Goal: Transaction & Acquisition: Purchase product/service

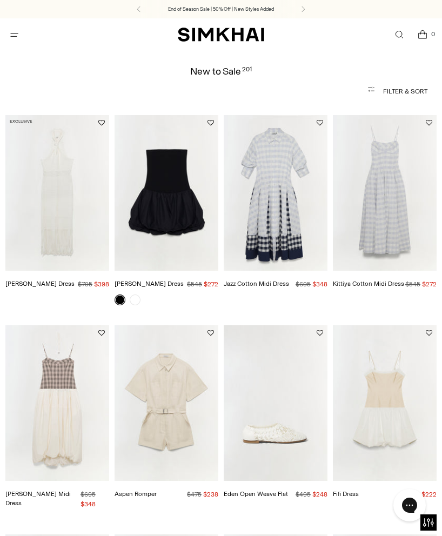
click at [10, 35] on button "Open menu modal" at bounding box center [14, 35] width 22 height 22
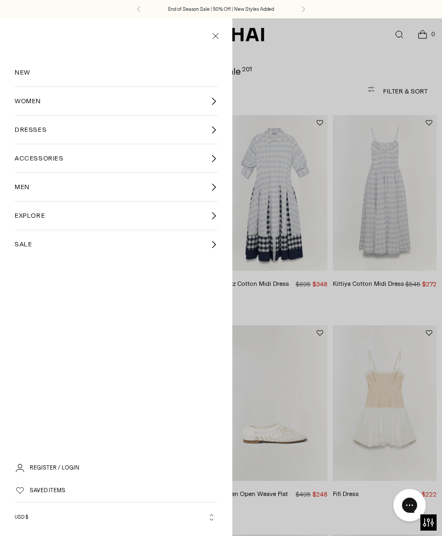
click at [50, 244] on link "SALE" at bounding box center [116, 244] width 203 height 28
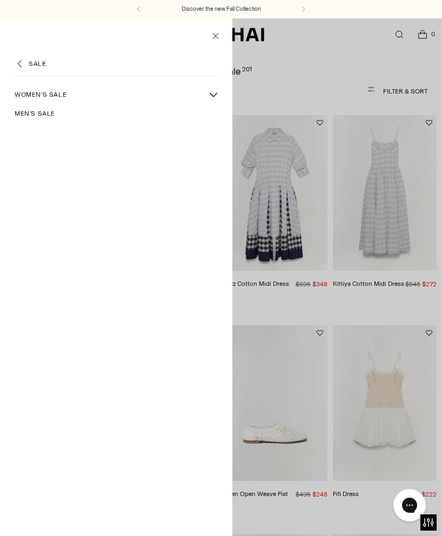
click at [42, 98] on span "Women's Sale" at bounding box center [41, 95] width 52 height 10
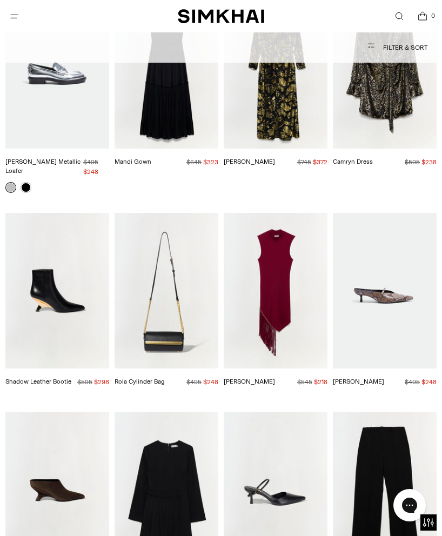
scroll to position [11370, 0]
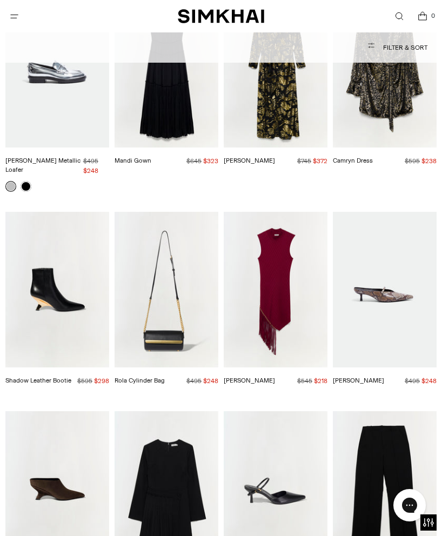
click at [0, 0] on img "Claire Dress" at bounding box center [0, 0] width 0 height 0
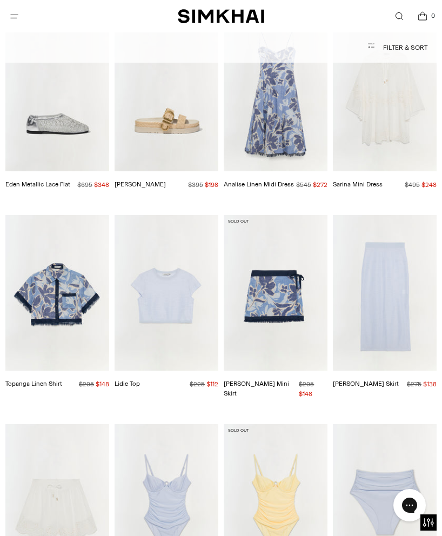
scroll to position [15791, 0]
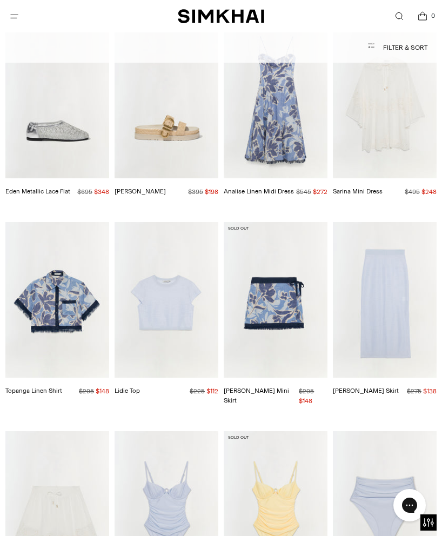
click at [0, 0] on img "Laine Swimsuit" at bounding box center [0, 0] width 0 height 0
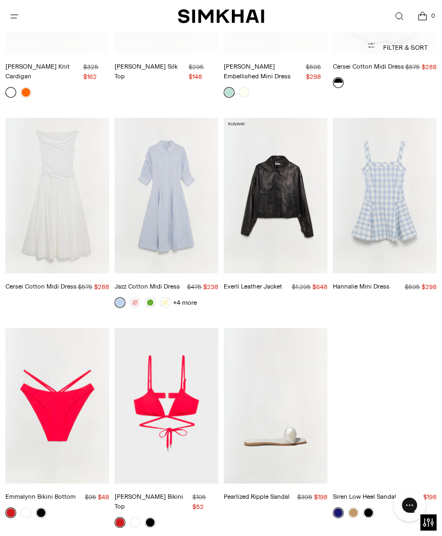
scroll to position [18053, 0]
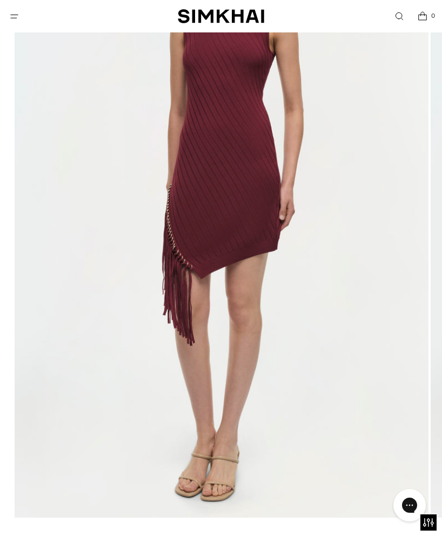
scroll to position [178, 0]
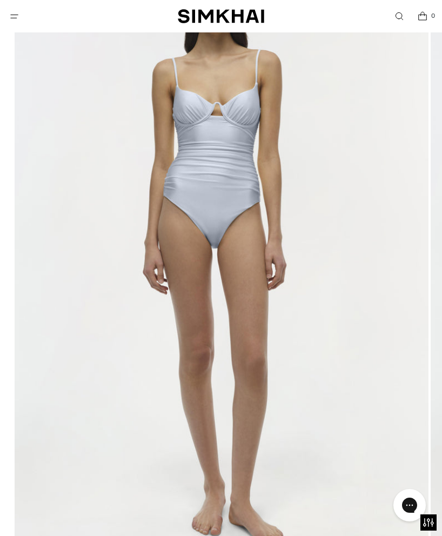
scroll to position [181, 0]
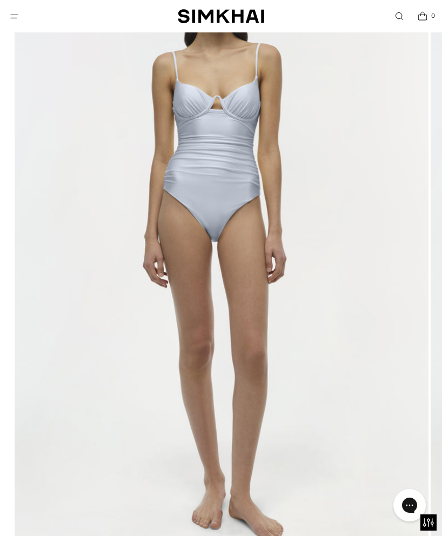
click at [178, 328] on img at bounding box center [222, 248] width 414 height 621
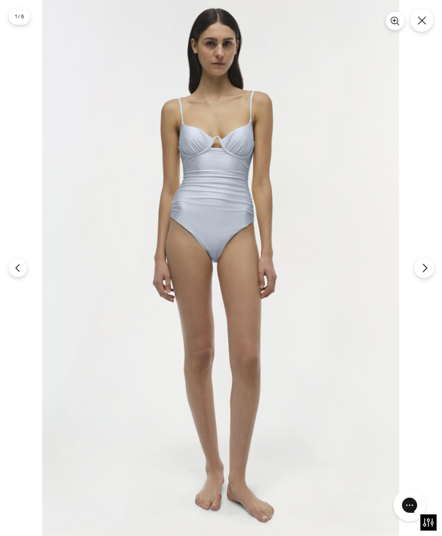
click at [424, 266] on icon "Next" at bounding box center [425, 268] width 10 height 10
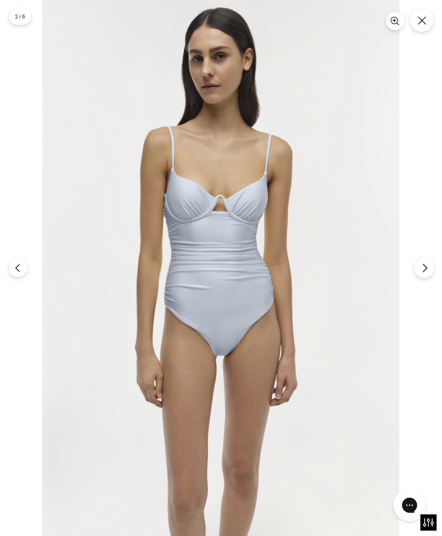
click at [424, 266] on icon "Next" at bounding box center [425, 268] width 10 height 10
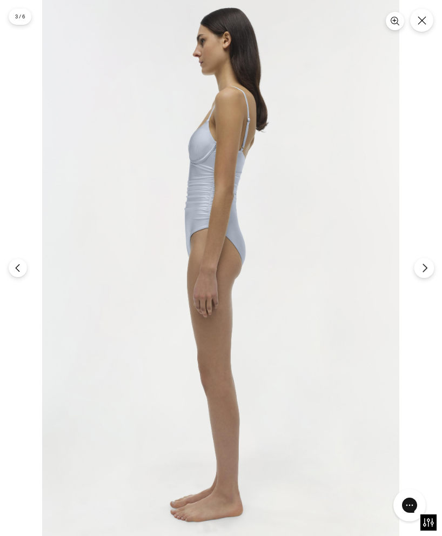
click at [424, 266] on icon "Next" at bounding box center [425, 268] width 10 height 10
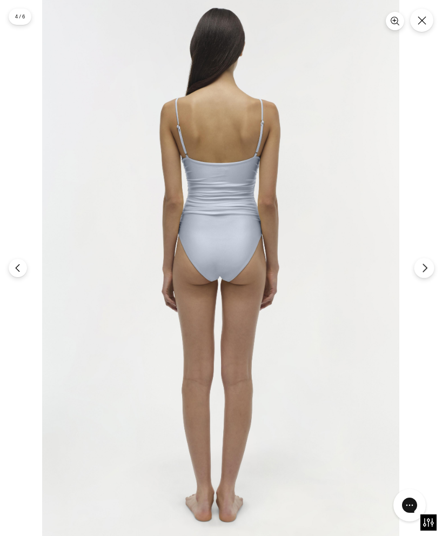
click at [424, 266] on icon "Next" at bounding box center [425, 268] width 10 height 10
